Goal: Check status: Check status

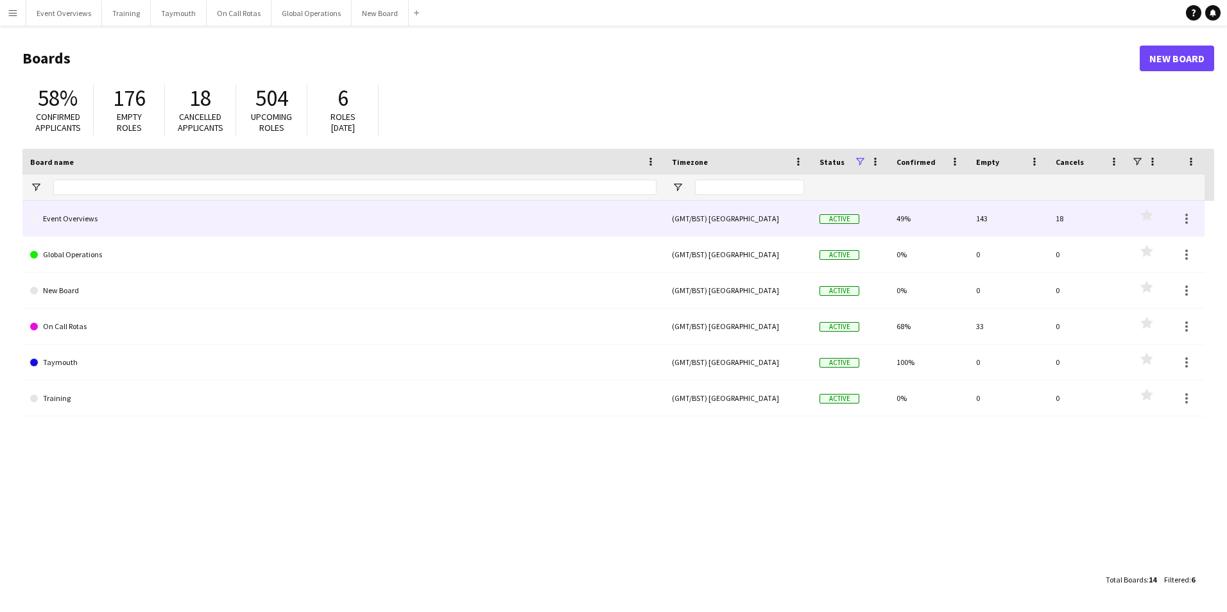
click at [64, 216] on link "Event Overviews" at bounding box center [343, 219] width 626 height 36
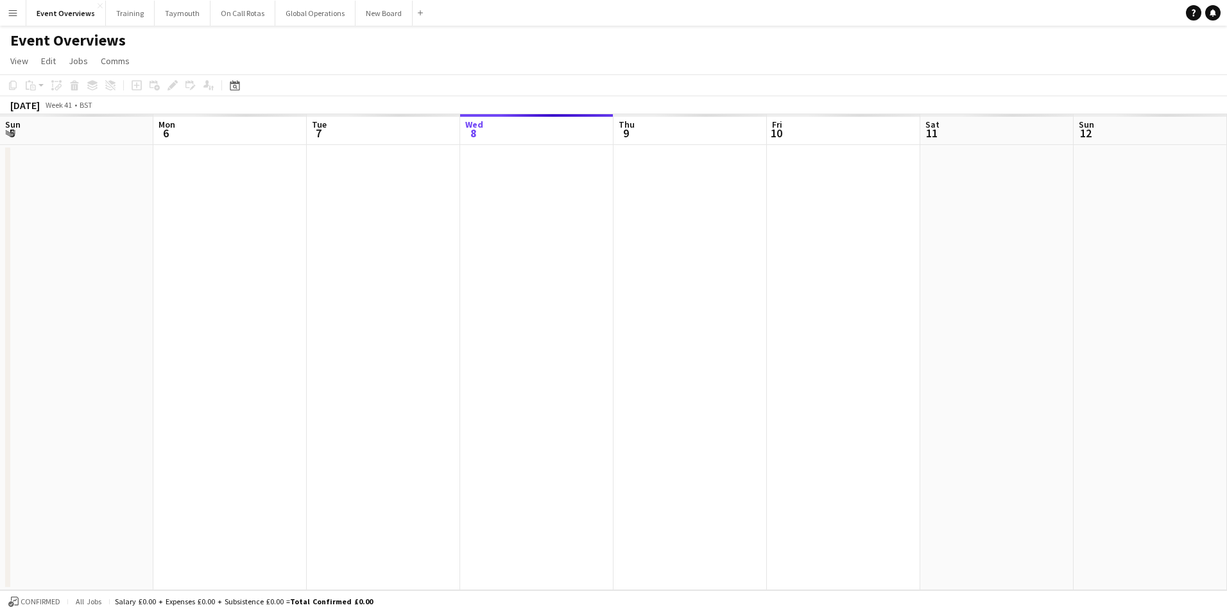
scroll to position [0, 307]
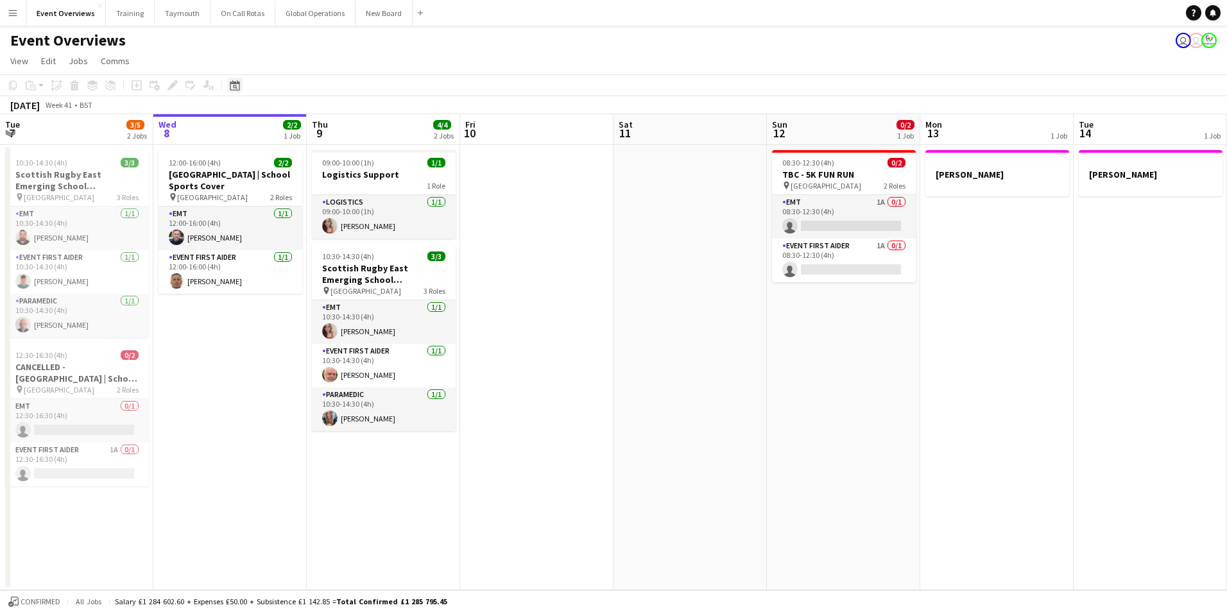
click at [233, 87] on icon at bounding box center [235, 87] width 4 height 4
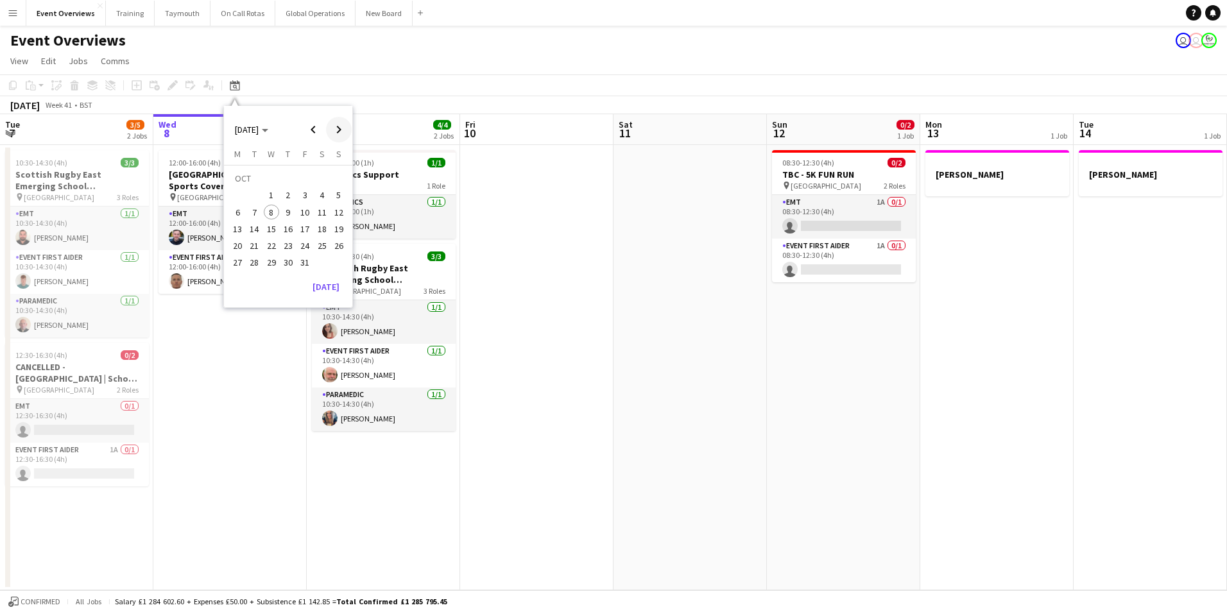
click at [336, 130] on span "Next month" at bounding box center [339, 130] width 26 height 26
click at [321, 193] on span "6" at bounding box center [321, 195] width 15 height 15
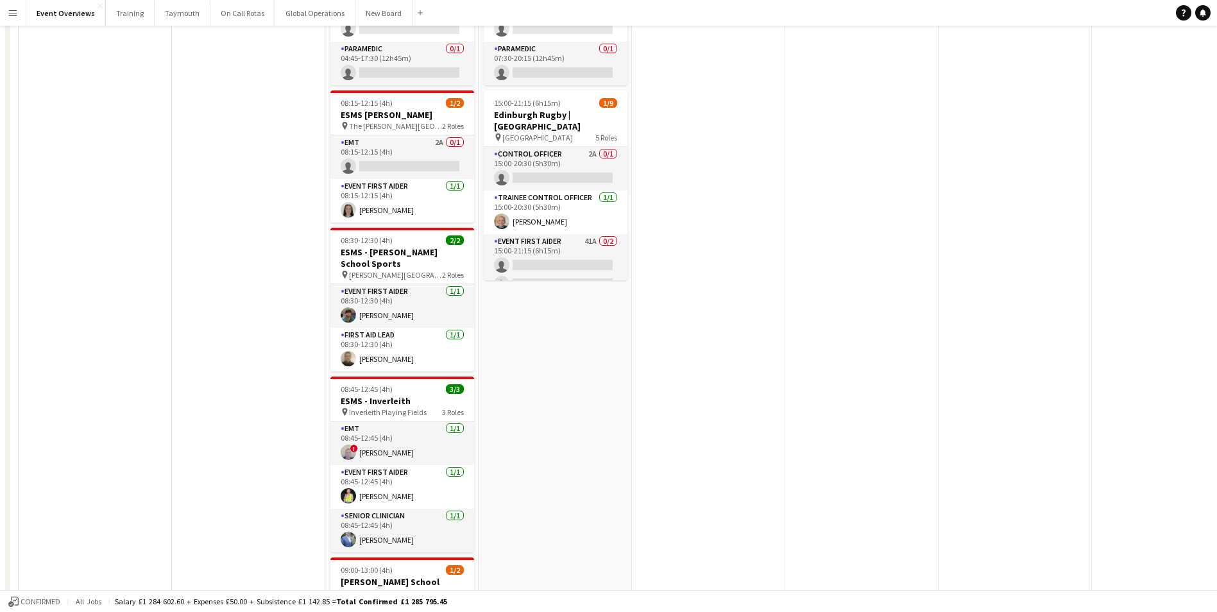
scroll to position [0, 0]
